Goal: Information Seeking & Learning: Learn about a topic

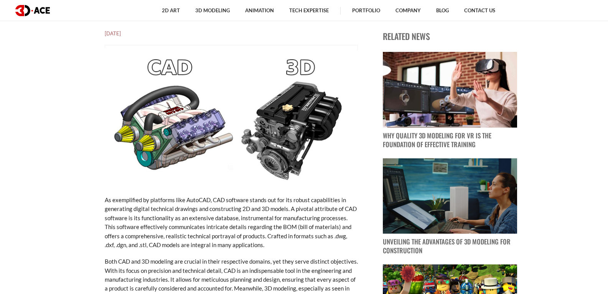
scroll to position [307, 0]
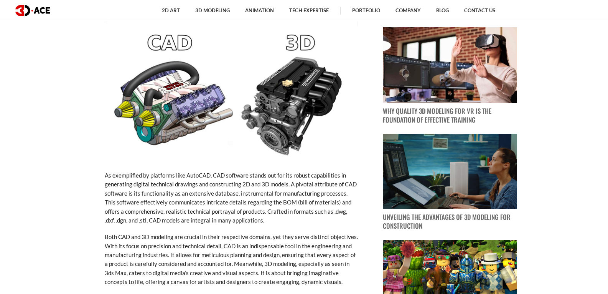
click at [140, 90] on img at bounding box center [231, 91] width 253 height 143
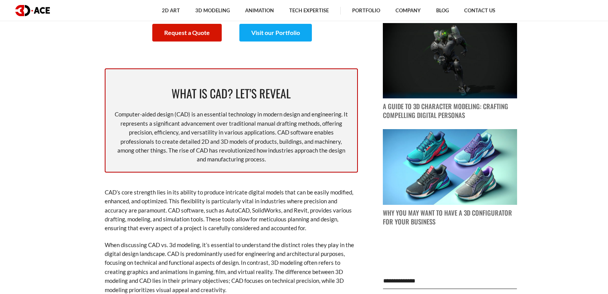
scroll to position [652, 0]
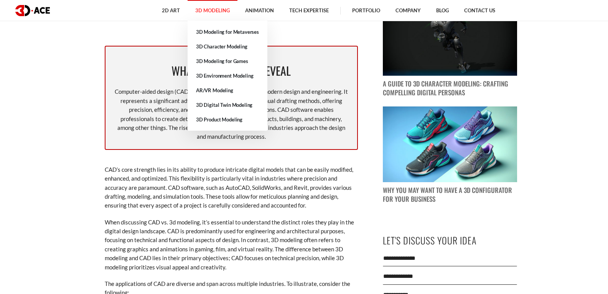
click at [211, 19] on link "3D Modeling" at bounding box center [213, 10] width 50 height 21
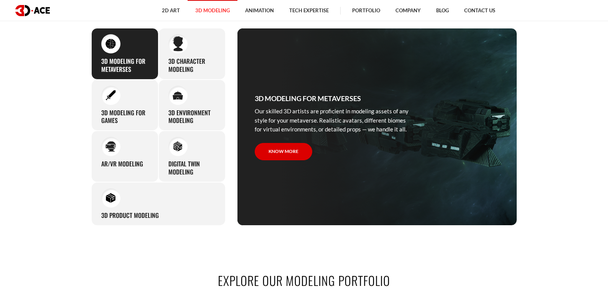
click at [312, 61] on div "3D Modeling for Metaverses Our skilled 3D artists are proficient in modeling as…" at bounding box center [334, 126] width 192 height 197
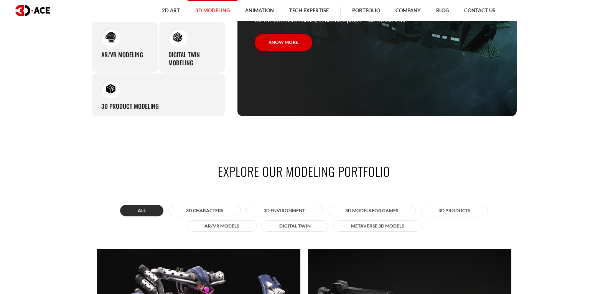
scroll to position [576, 0]
